Goal: Complete application form: Complete application form

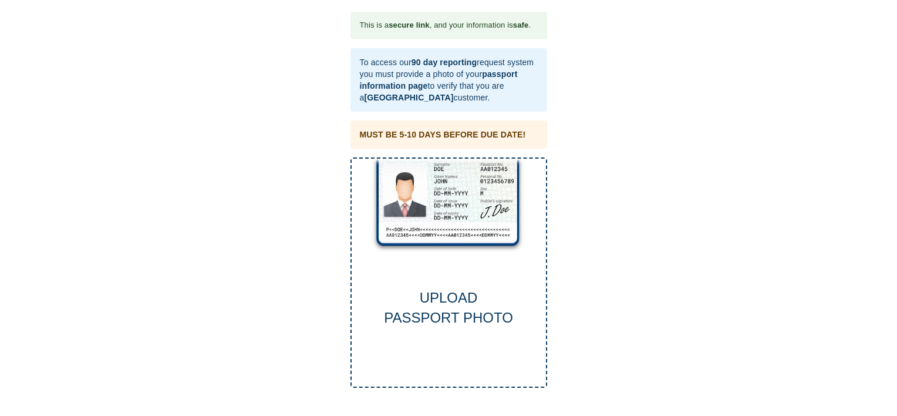
drag, startPoint x: 894, startPoint y: 106, endPoint x: 899, endPoint y: 157, distance: 50.8
click at [897, 157] on html "This is a secure link , and your information is safe . To access our 90 day rep…" at bounding box center [448, 204] width 897 height 408
click at [449, 298] on div "UPLOAD PASSPORT PHOTO" at bounding box center [449, 308] width 194 height 41
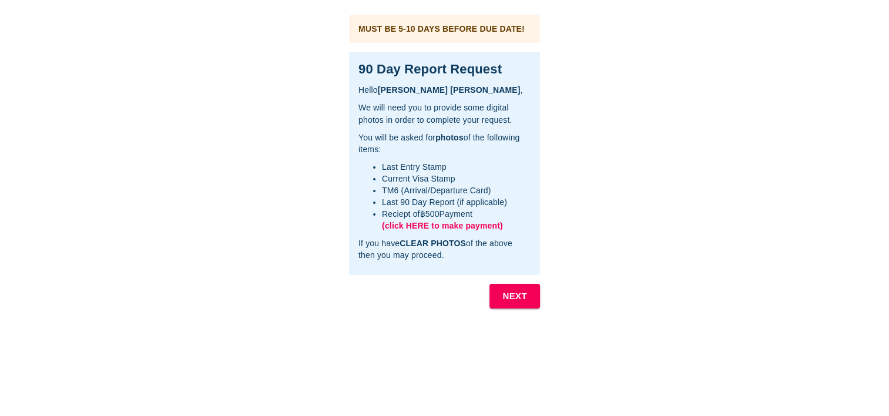
click at [514, 292] on b "NEXT" at bounding box center [514, 295] width 25 height 15
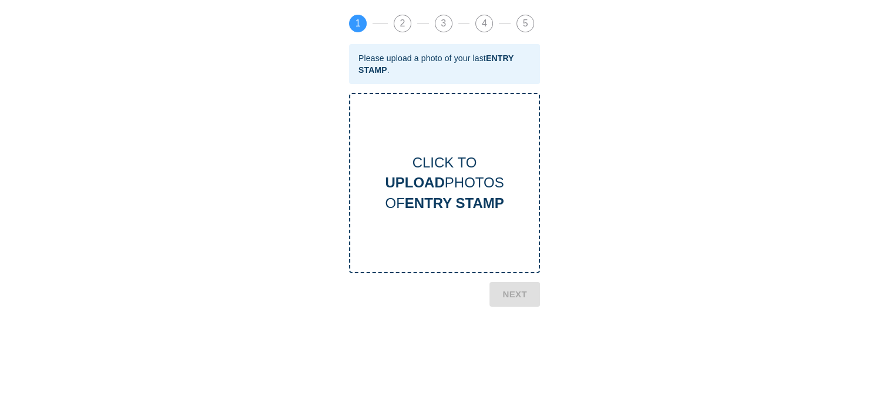
click at [444, 180] on div "CLICK TO UPLOAD PHOTOS OF ENTRY STAMP" at bounding box center [444, 183] width 189 height 60
click at [446, 196] on b "ENTRY STAMP" at bounding box center [454, 203] width 99 height 16
click at [455, 189] on div "CLICK TO UPLOAD PHOTOS OF ENTRY STAMP" at bounding box center [444, 183] width 189 height 60
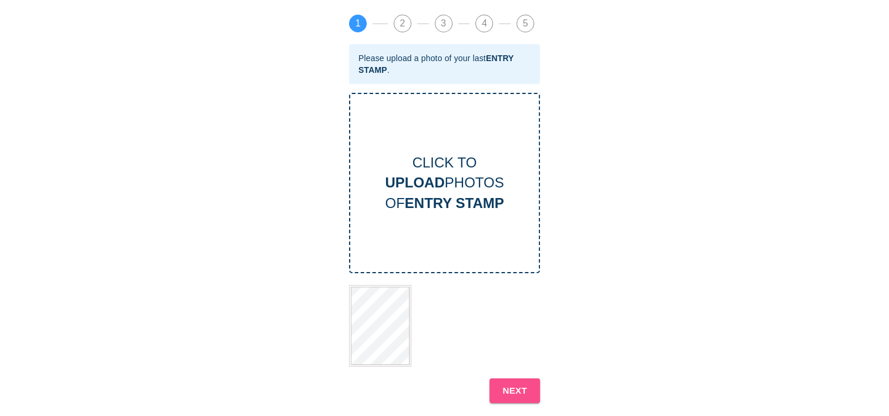
click at [516, 385] on b "NEXT" at bounding box center [514, 390] width 25 height 15
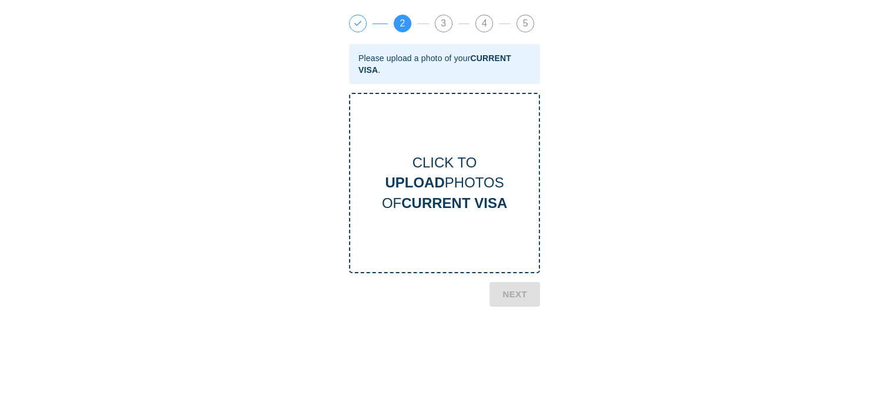
click at [432, 174] on b "UPLOAD" at bounding box center [414, 182] width 59 height 16
click at [517, 359] on b "NEXT" at bounding box center [514, 356] width 25 height 15
click at [450, 182] on div "CLICK TO UPLOAD PHOTOS OF TM6 CARD" at bounding box center [444, 183] width 189 height 60
click at [437, 176] on b "UPLOAD" at bounding box center [414, 182] width 59 height 16
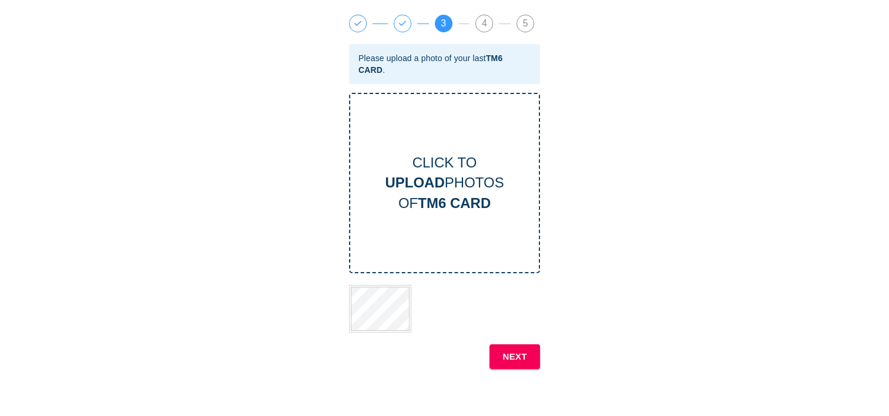
click at [530, 365] on button "NEXT" at bounding box center [514, 356] width 51 height 25
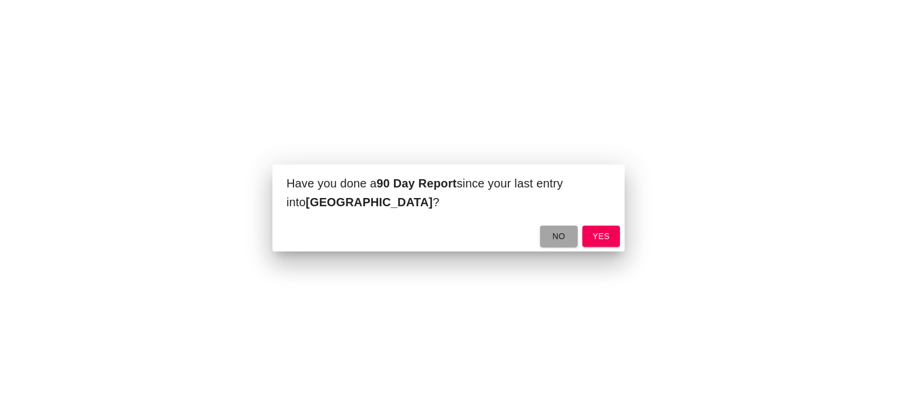
click at [565, 237] on span "no" at bounding box center [559, 236] width 19 height 15
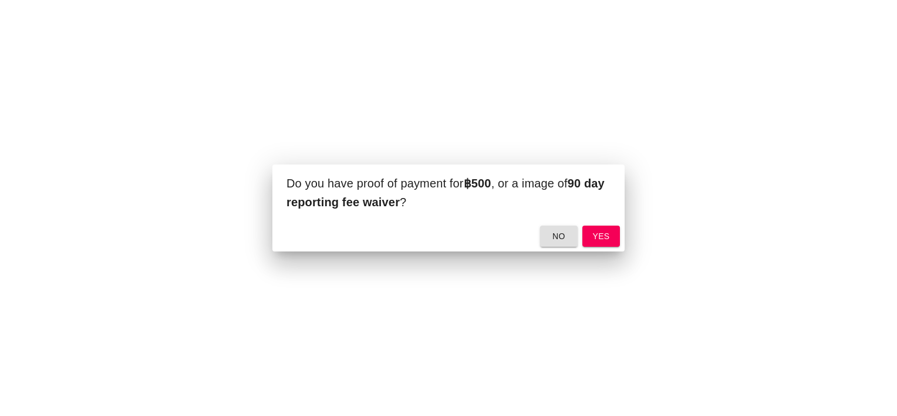
click at [597, 243] on span "yes" at bounding box center [601, 236] width 19 height 15
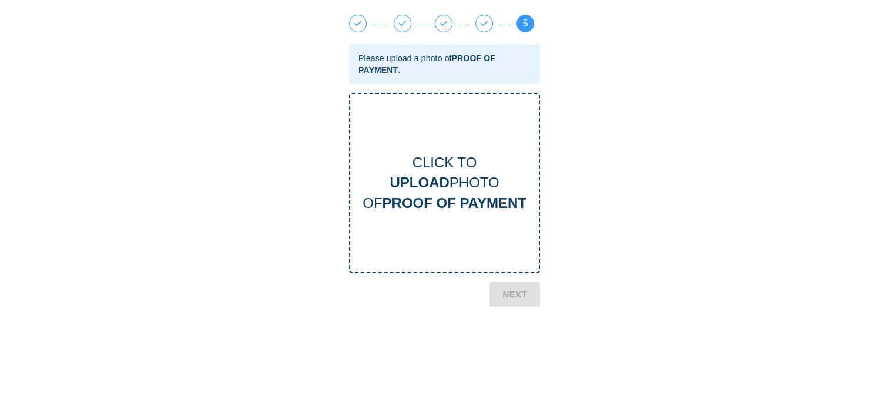
click at [390, 144] on div "CLICK TO UPLOAD PHOTO OF PROOF OF PAYMENT" at bounding box center [444, 183] width 191 height 180
click at [442, 201] on b "PROOF OF PAYMENT" at bounding box center [454, 203] width 144 height 16
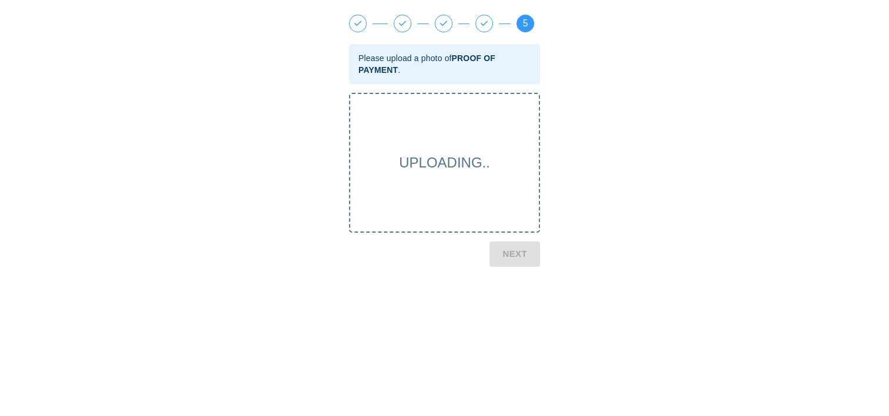
click at [407, 160] on span "UPLOADING.." at bounding box center [444, 162] width 91 height 16
click at [443, 156] on span "UPLOADING.." at bounding box center [444, 162] width 91 height 16
click at [446, 169] on span "UPLOADING.." at bounding box center [444, 162] width 91 height 16
click at [412, 163] on span "UPLOADING.." at bounding box center [444, 162] width 91 height 16
click at [440, 166] on span "UPLOADING.." at bounding box center [444, 162] width 91 height 16
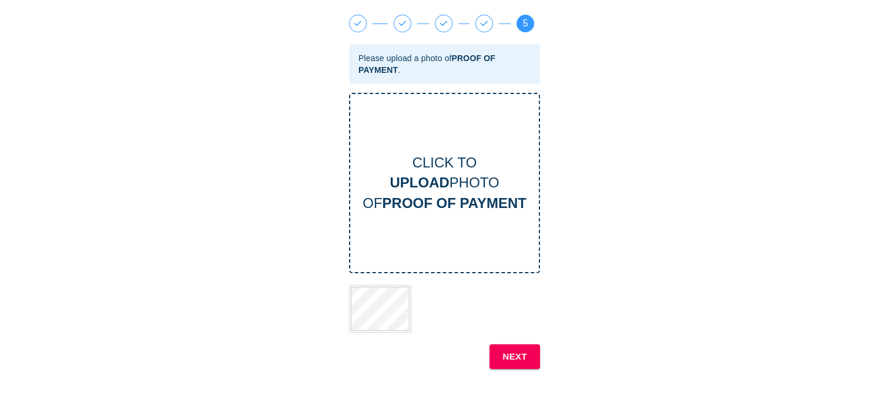
click at [515, 352] on b "NEXT" at bounding box center [514, 356] width 25 height 15
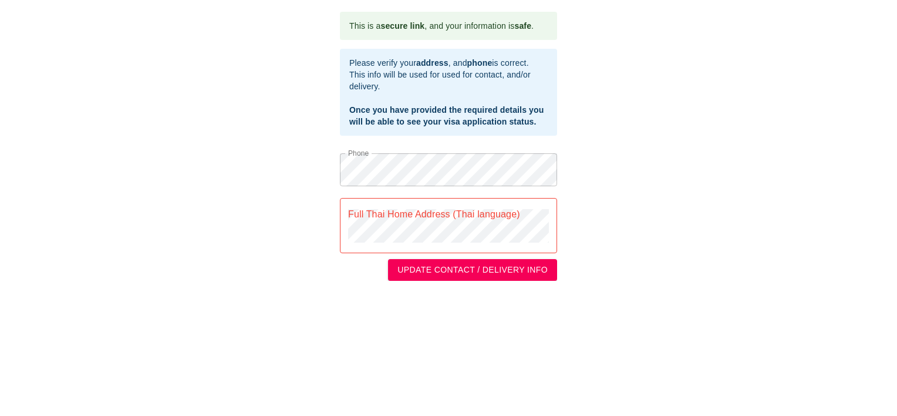
drag, startPoint x: 0, startPoint y: 0, endPoint x: 515, endPoint y: 352, distance: 624.0
drag, startPoint x: 515, startPoint y: 352, endPoint x: 287, endPoint y: 345, distance: 228.6
click at [287, 292] on html "This is a secure link , and your information is safe . Please verify your addre…" at bounding box center [448, 146] width 897 height 292
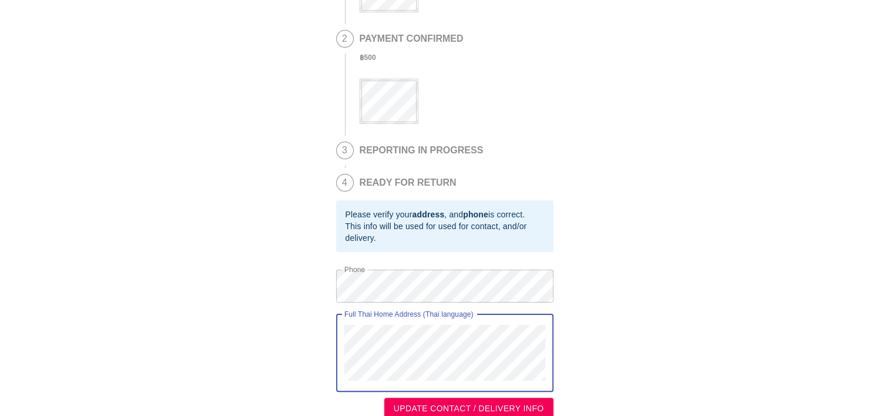
scroll to position [224, 0]
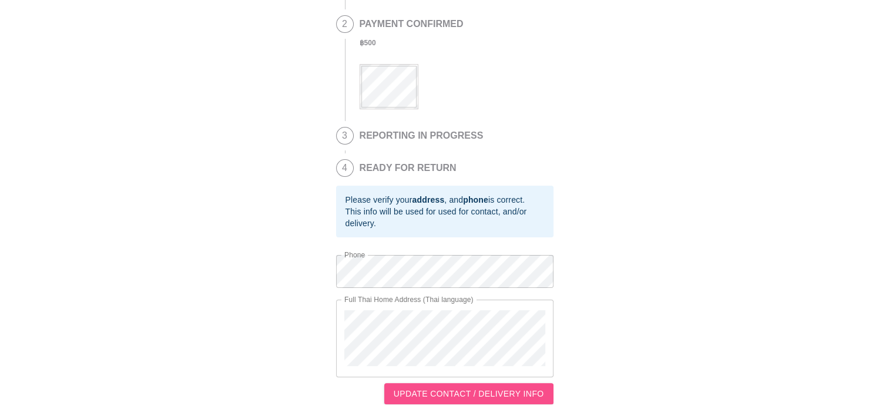
click at [512, 397] on span "UPDATE CONTACT / DELIVERY INFO" at bounding box center [468, 393] width 150 height 15
click at [458, 391] on span "UPDATE CONTACT / DELIVERY INFO" at bounding box center [468, 393] width 150 height 15
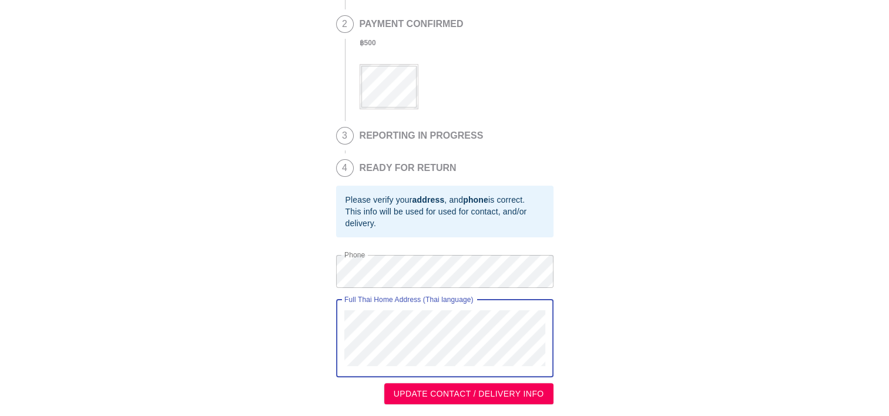
scroll to position [22, 0]
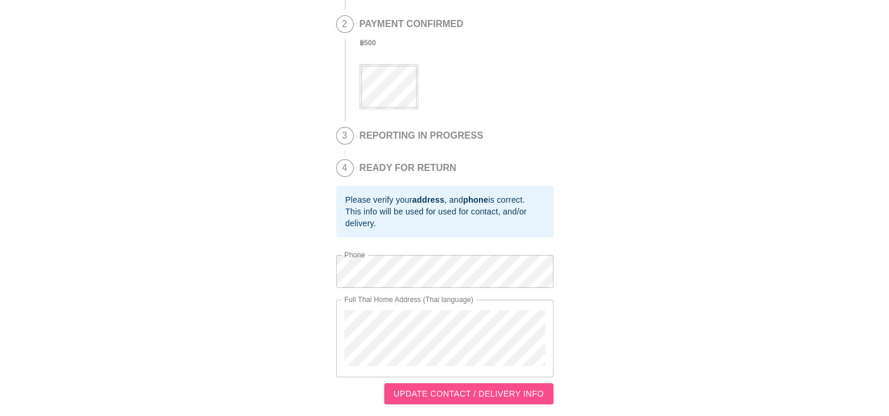
click at [509, 399] on span "UPDATE CONTACT / DELIVERY INFO" at bounding box center [468, 393] width 150 height 15
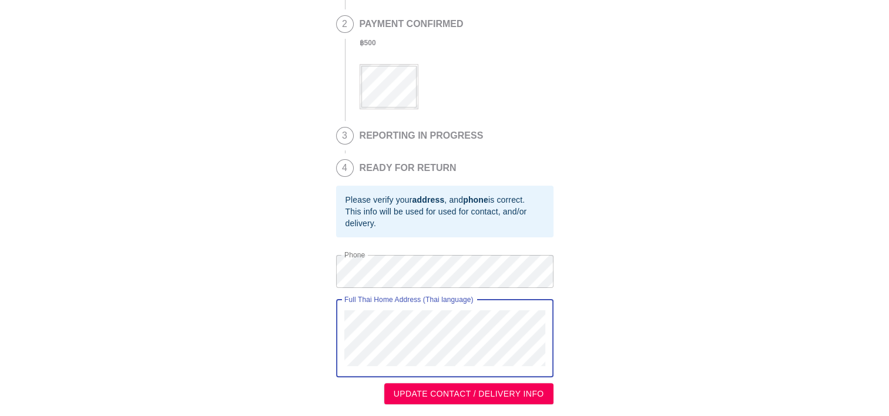
scroll to position [0, 0]
click at [406, 316] on div "Full Thai Home Address (Thai language)" at bounding box center [444, 339] width 217 height 78
drag, startPoint x: 341, startPoint y: 304, endPoint x: 533, endPoint y: 383, distance: 208.3
click at [533, 383] on div "Phone Phone Full Thai Home Address (Thai language) Full Thai Home Address (Thai…" at bounding box center [444, 328] width 217 height 153
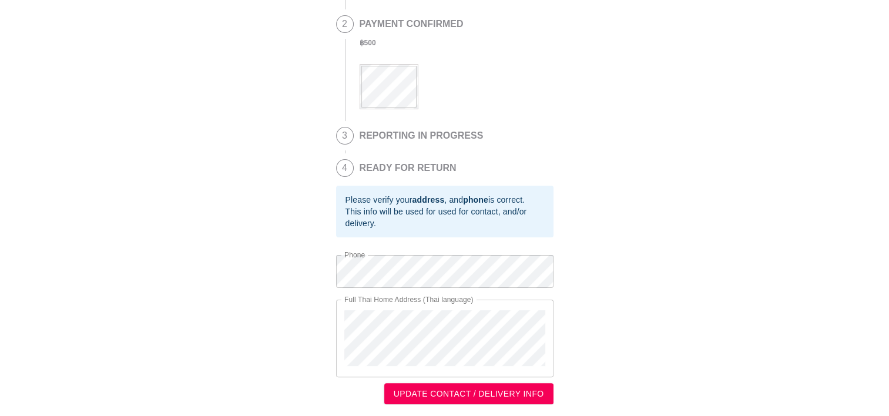
drag, startPoint x: 247, startPoint y: 174, endPoint x: 223, endPoint y: 164, distance: 25.3
click at [223, 164] on div "This is a secure link , and your information is safe . 1 90 DAY REPORT REQUESTE…" at bounding box center [444, 99] width 865 height 609
